Goal: Task Accomplishment & Management: Complete application form

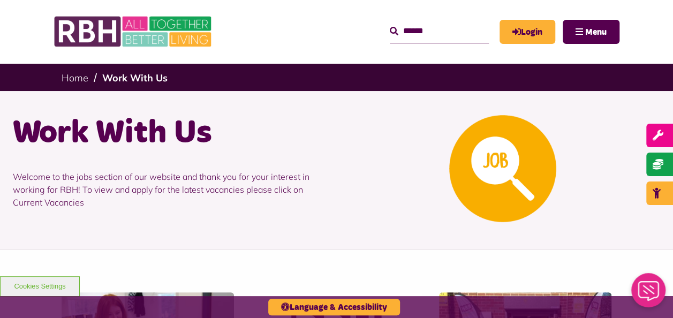
click at [523, 27] on link "Login" at bounding box center [527, 32] width 56 height 24
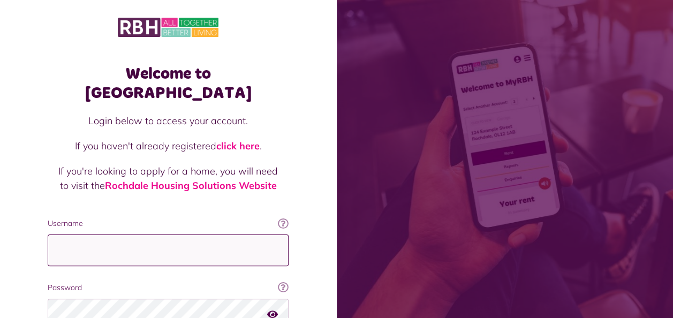
click at [191, 234] on input "Username" at bounding box center [168, 250] width 241 height 32
type input "**********"
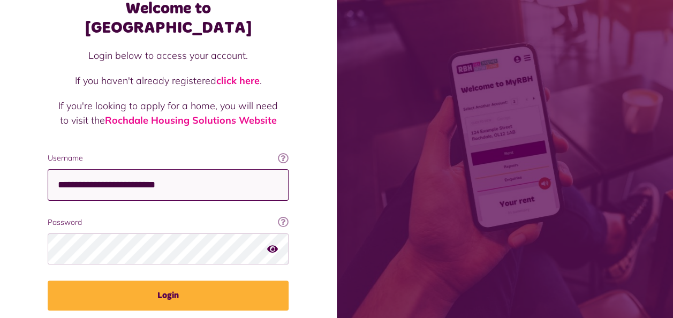
scroll to position [67, 0]
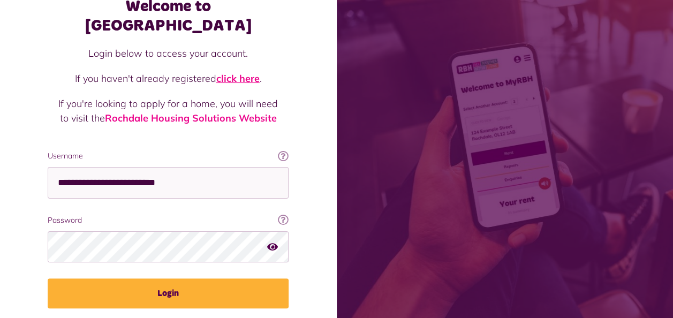
click at [235, 72] on link "click here" at bounding box center [237, 78] width 43 height 12
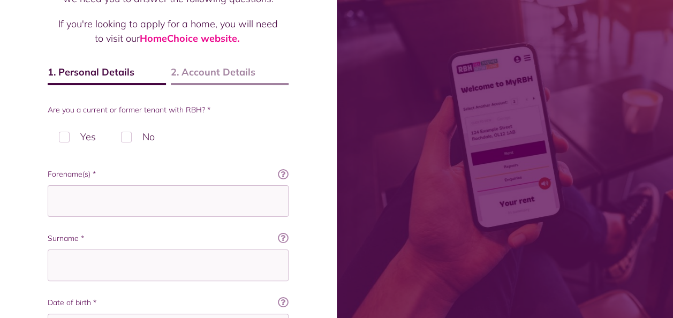
scroll to position [121, 0]
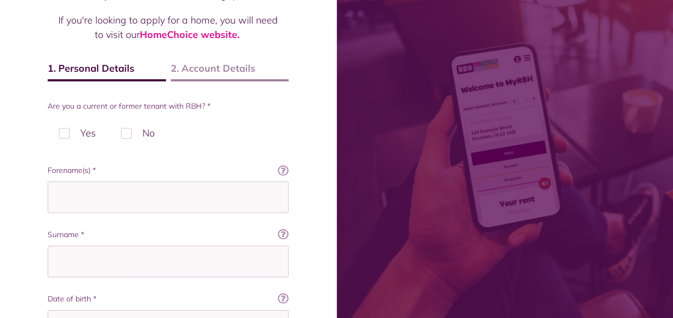
click at [124, 128] on label "No" at bounding box center [138, 133] width 56 height 32
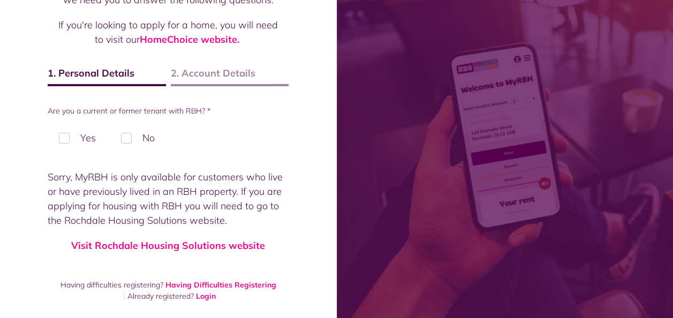
scroll to position [116, 0]
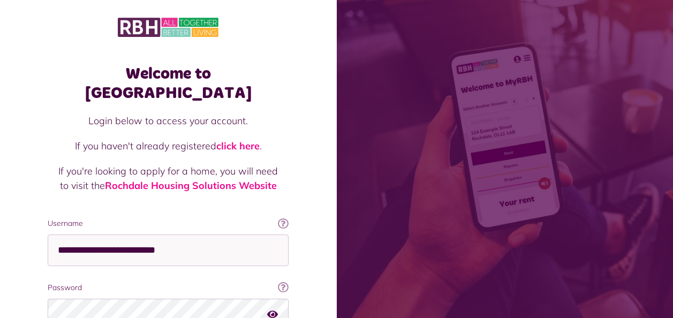
scroll to position [67, 0]
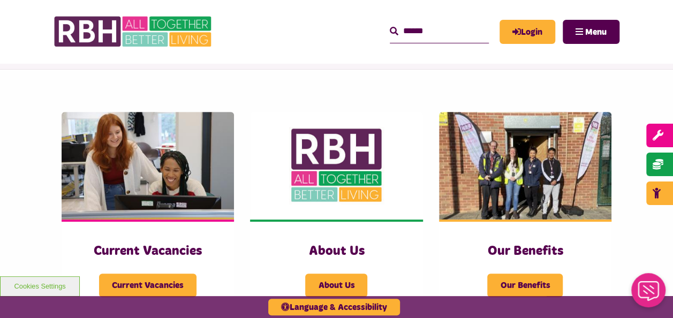
scroll to position [230, 0]
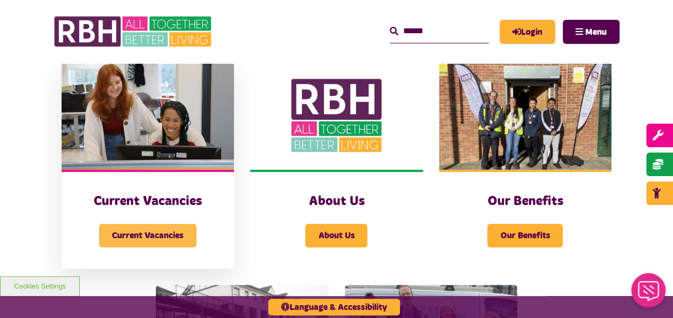
click at [157, 232] on span "Current Vacancies" at bounding box center [147, 236] width 97 height 24
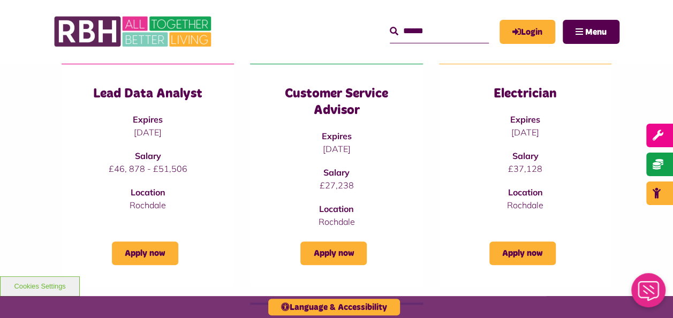
scroll to position [155, 0]
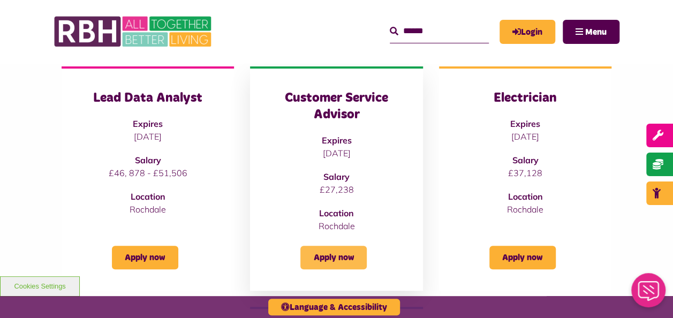
click at [332, 260] on link "Apply now" at bounding box center [333, 258] width 66 height 24
